Goal: Navigation & Orientation: Find specific page/section

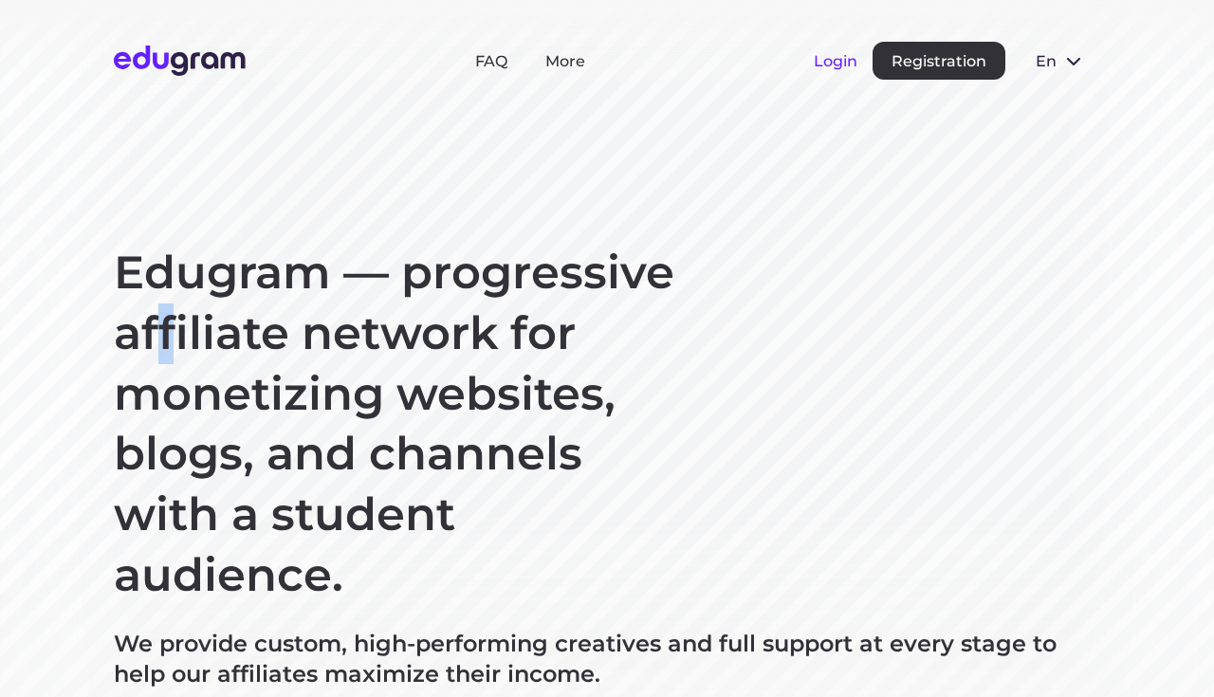
click at [851, 52] on button "Login" at bounding box center [836, 61] width 44 height 18
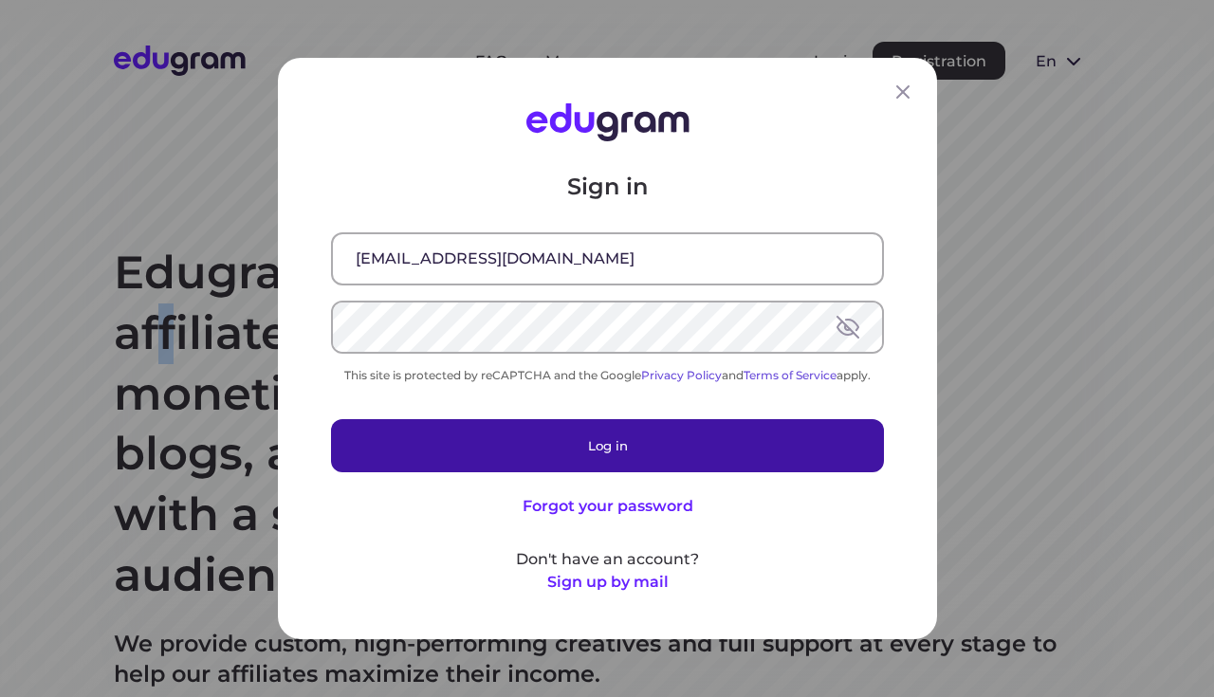
click at [643, 445] on button "Log in" at bounding box center [607, 445] width 553 height 53
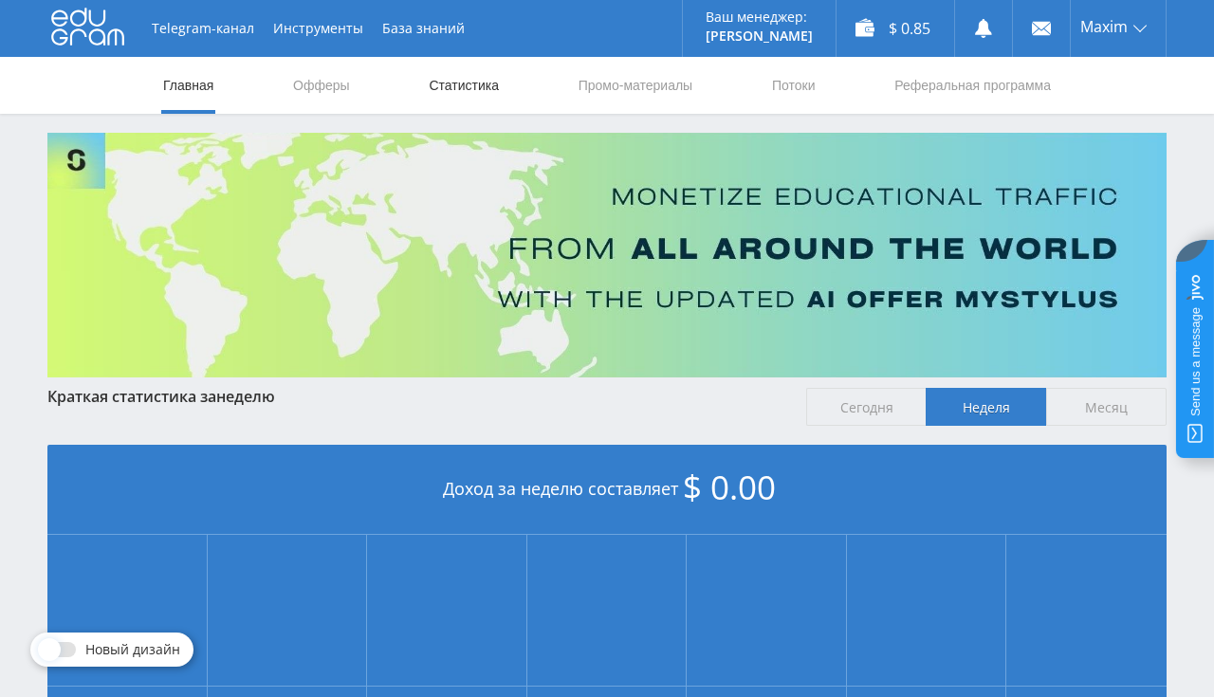
click at [467, 76] on link "Статистика" at bounding box center [464, 85] width 74 height 57
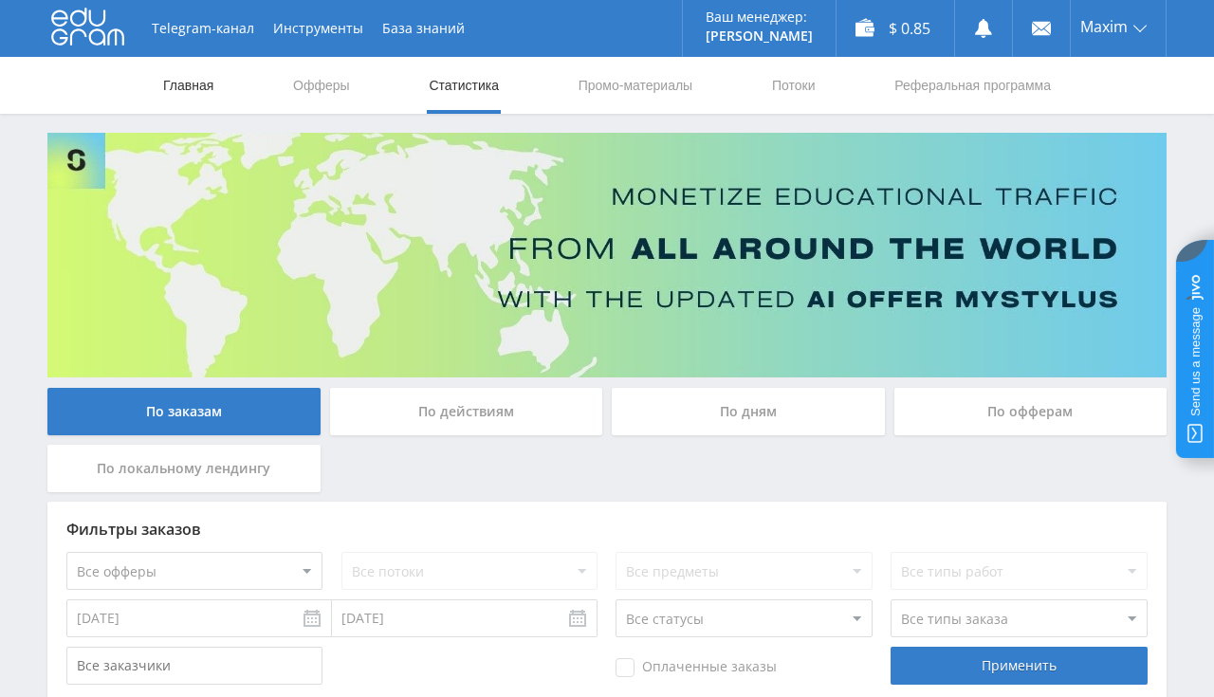
click at [189, 78] on link "Главная" at bounding box center [188, 85] width 54 height 57
